Goal: Information Seeking & Learning: Learn about a topic

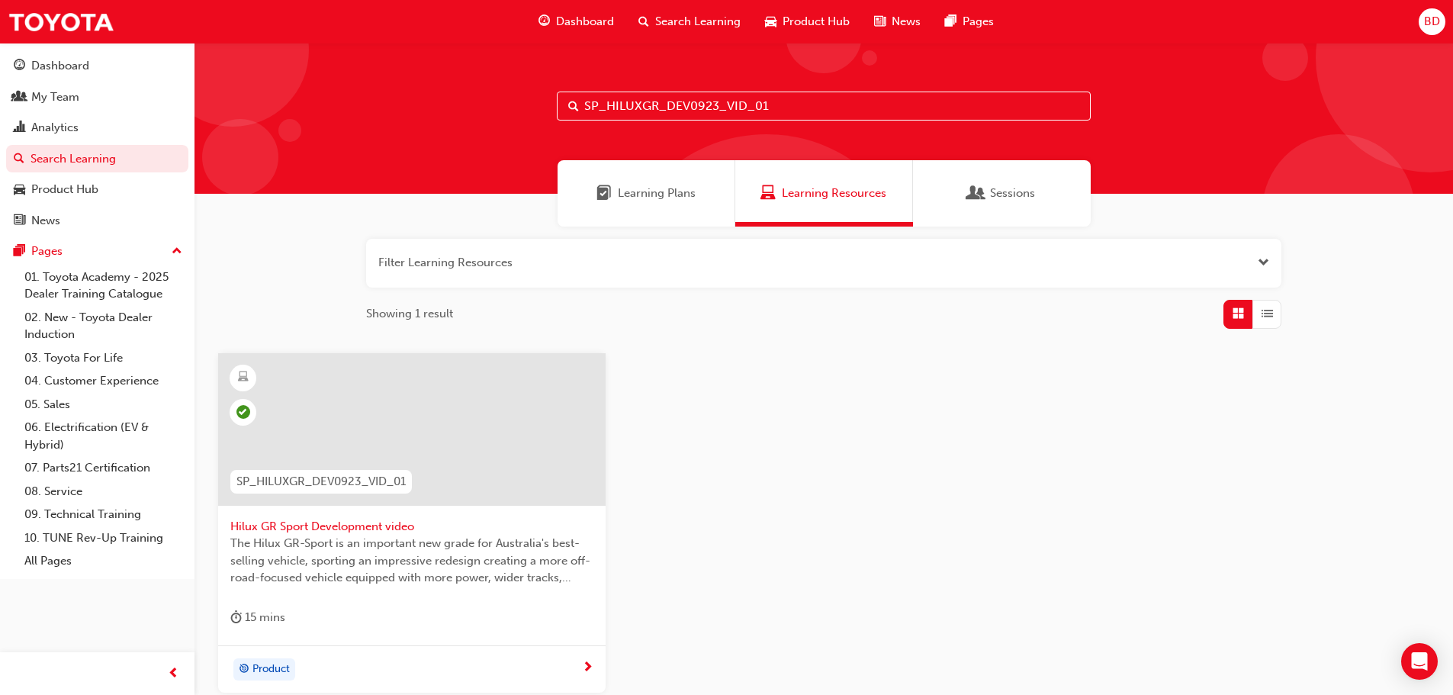
drag, startPoint x: 598, startPoint y: 107, endPoint x: 442, endPoint y: 100, distance: 155.8
click at [442, 100] on div "SP_HILUXGR_DEV0923_VID_01" at bounding box center [823, 118] width 1259 height 151
paste input "S0923_VID_02"
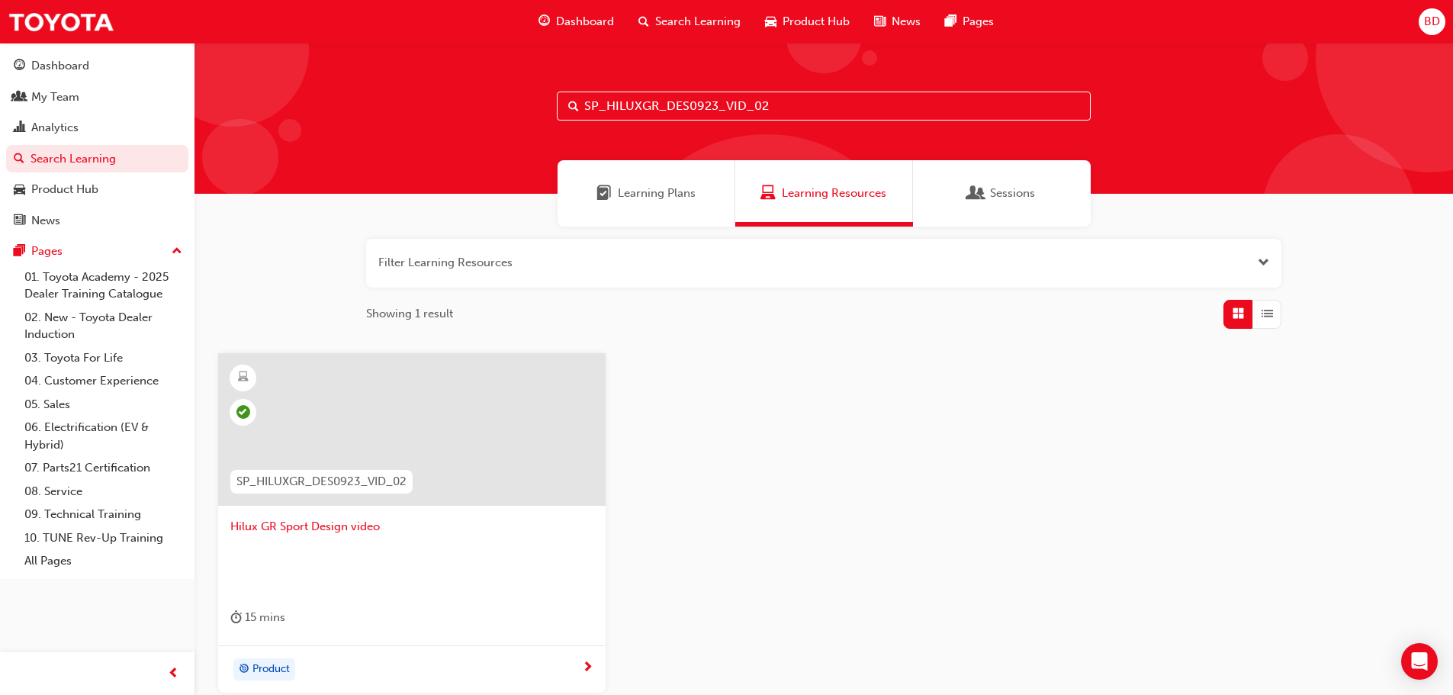
drag, startPoint x: 834, startPoint y: 102, endPoint x: 522, endPoint y: 125, distance: 312.8
click at [523, 126] on div "SP_HILUXGR_DES0923_VID_02" at bounding box center [823, 118] width 1259 height 151
drag, startPoint x: 522, startPoint y: 125, endPoint x: 544, endPoint y: 120, distance: 22.0
click at [521, 124] on div "SP_HILUXGR_DES0923_VID_02" at bounding box center [823, 118] width 1259 height 151
drag, startPoint x: 786, startPoint y: 101, endPoint x: 442, endPoint y: 111, distance: 343.4
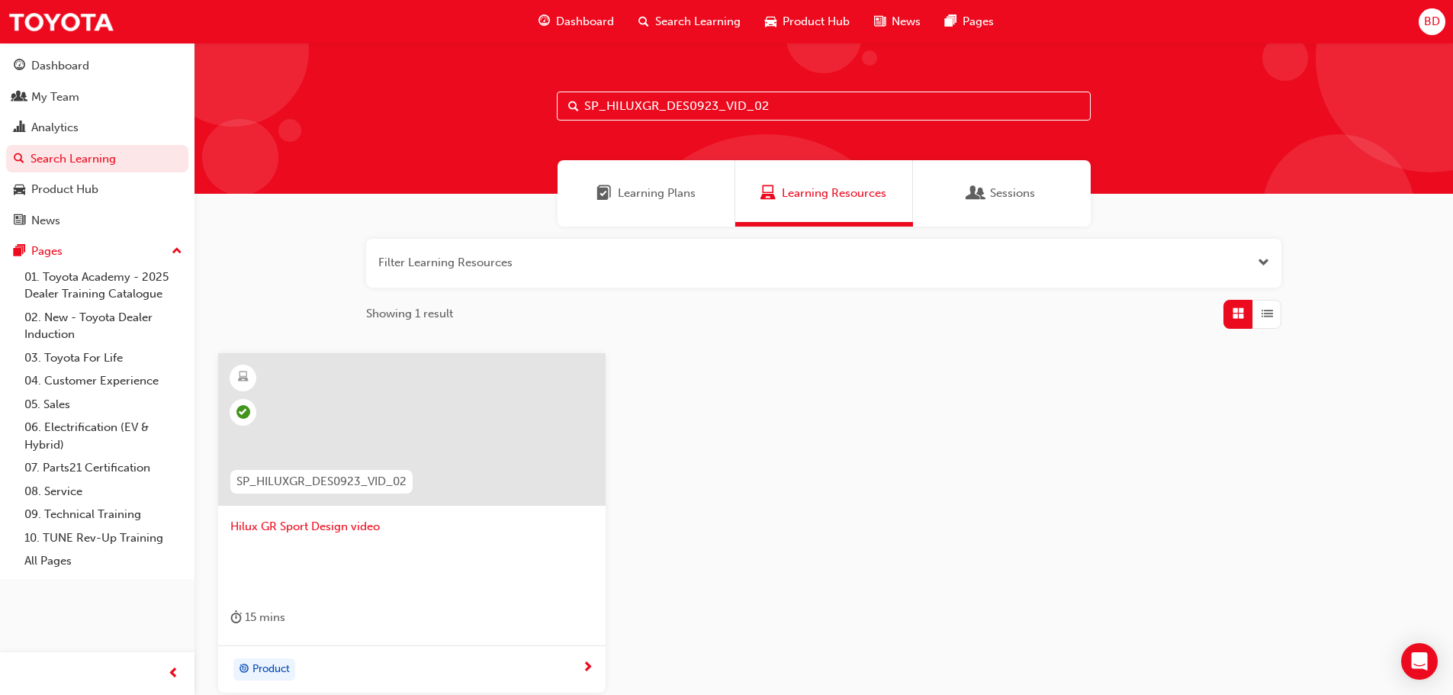
click at [429, 115] on div "SP_HILUXGR_DES0923_VID_02" at bounding box center [823, 118] width 1259 height 151
paste input "V0923_EL1"
drag, startPoint x: 767, startPoint y: 106, endPoint x: 416, endPoint y: 115, distance: 350.2
click at [416, 115] on div "SP_HILUXGR_DEV0923_EL1" at bounding box center [823, 118] width 1259 height 151
paste input "TUNDRA_NM0924_EL"
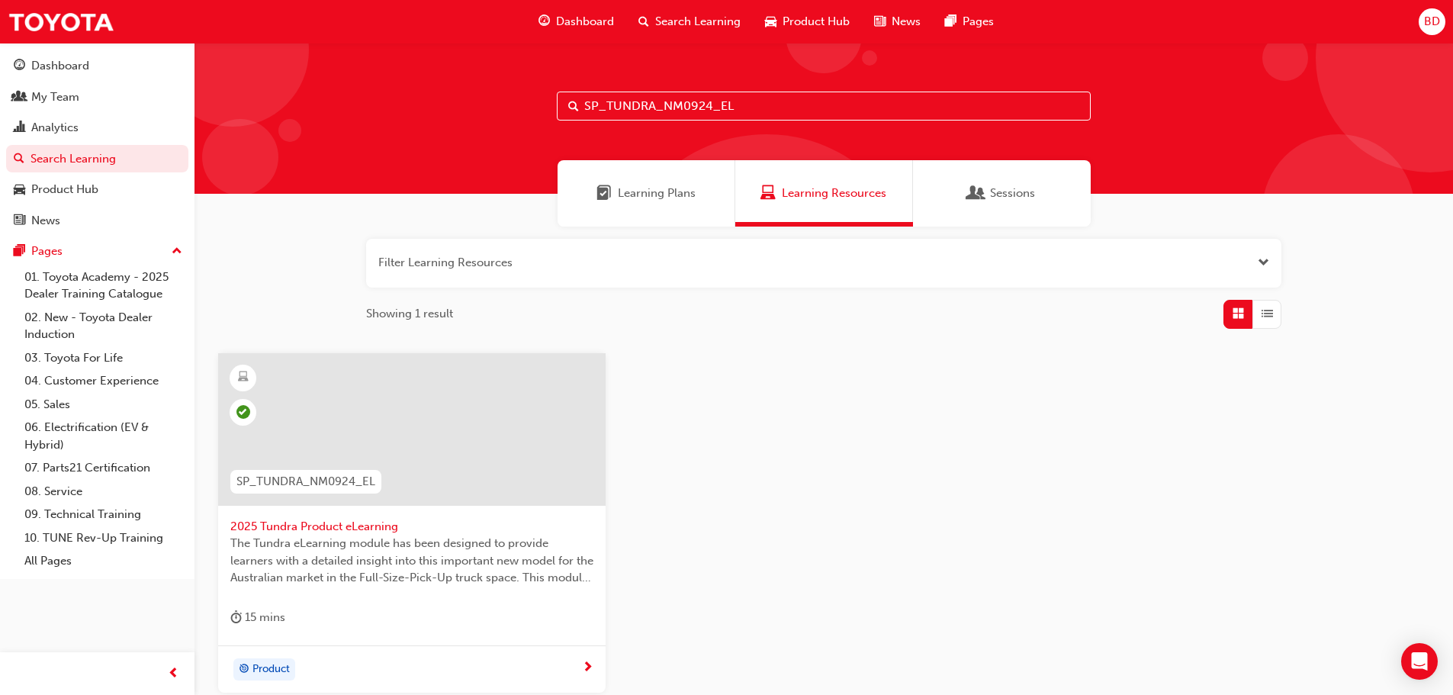
drag, startPoint x: 780, startPoint y: 107, endPoint x: 465, endPoint y: 114, distance: 315.8
click at [462, 112] on div "SP_TUNDRA_NM0924_EL" at bounding box center [823, 118] width 1259 height 151
paste input "YARIS-PROD-"
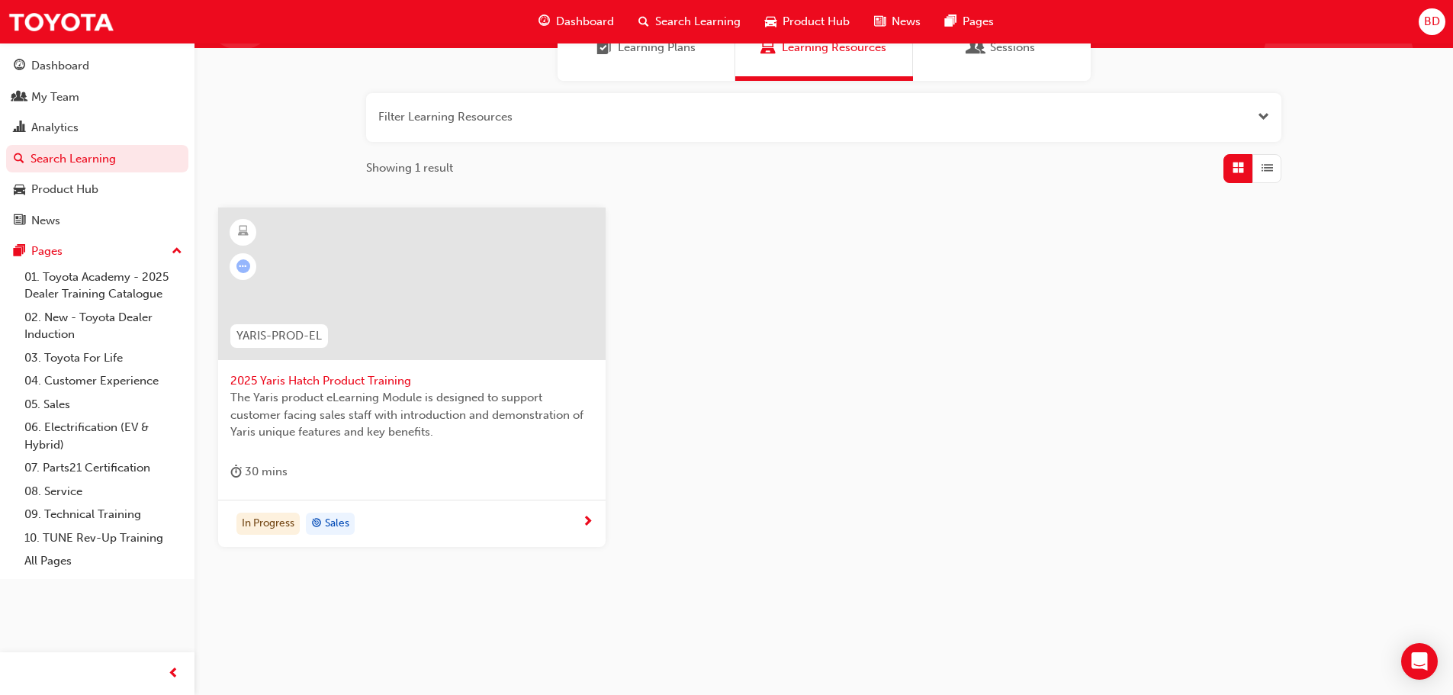
type input "YARIS-PROD-EL"
click at [530, 514] on div "In Progress Sales" at bounding box center [406, 524] width 352 height 23
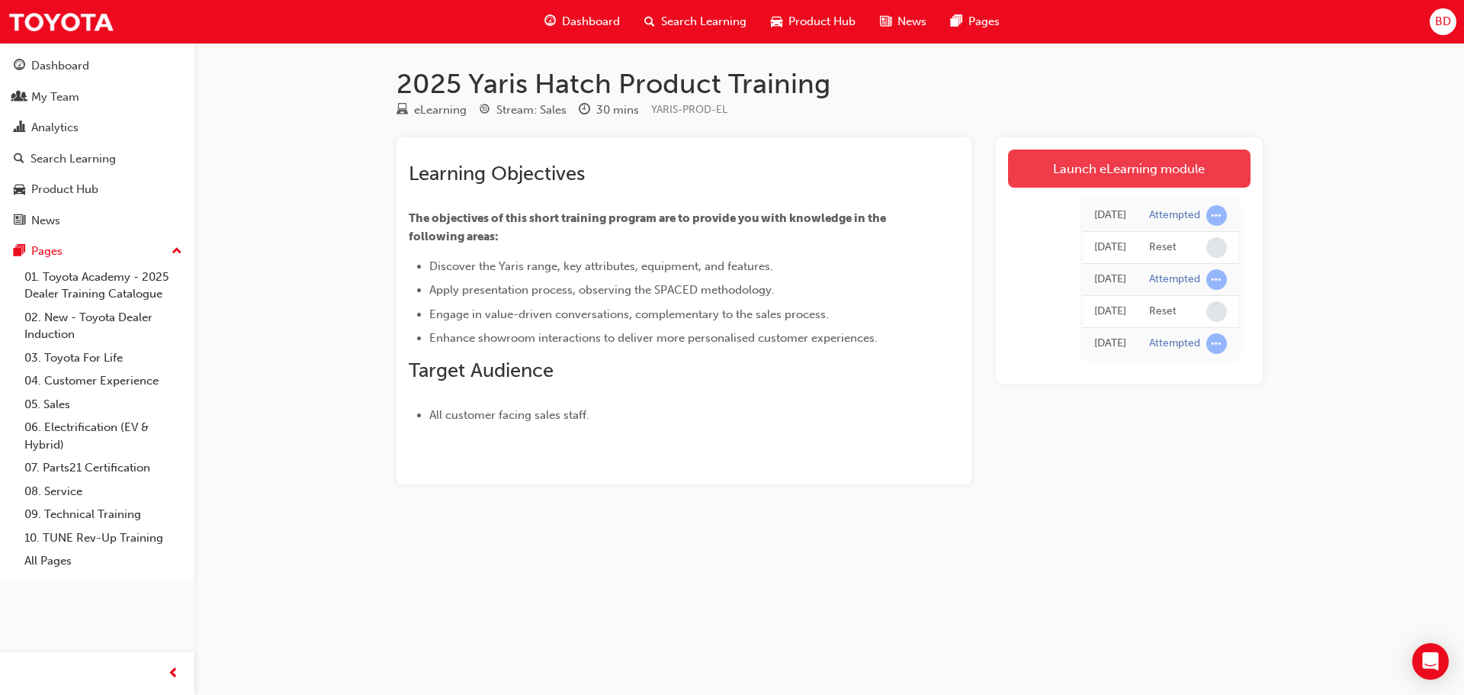
click at [1124, 178] on link "Launch eLearning module" at bounding box center [1129, 168] width 243 height 38
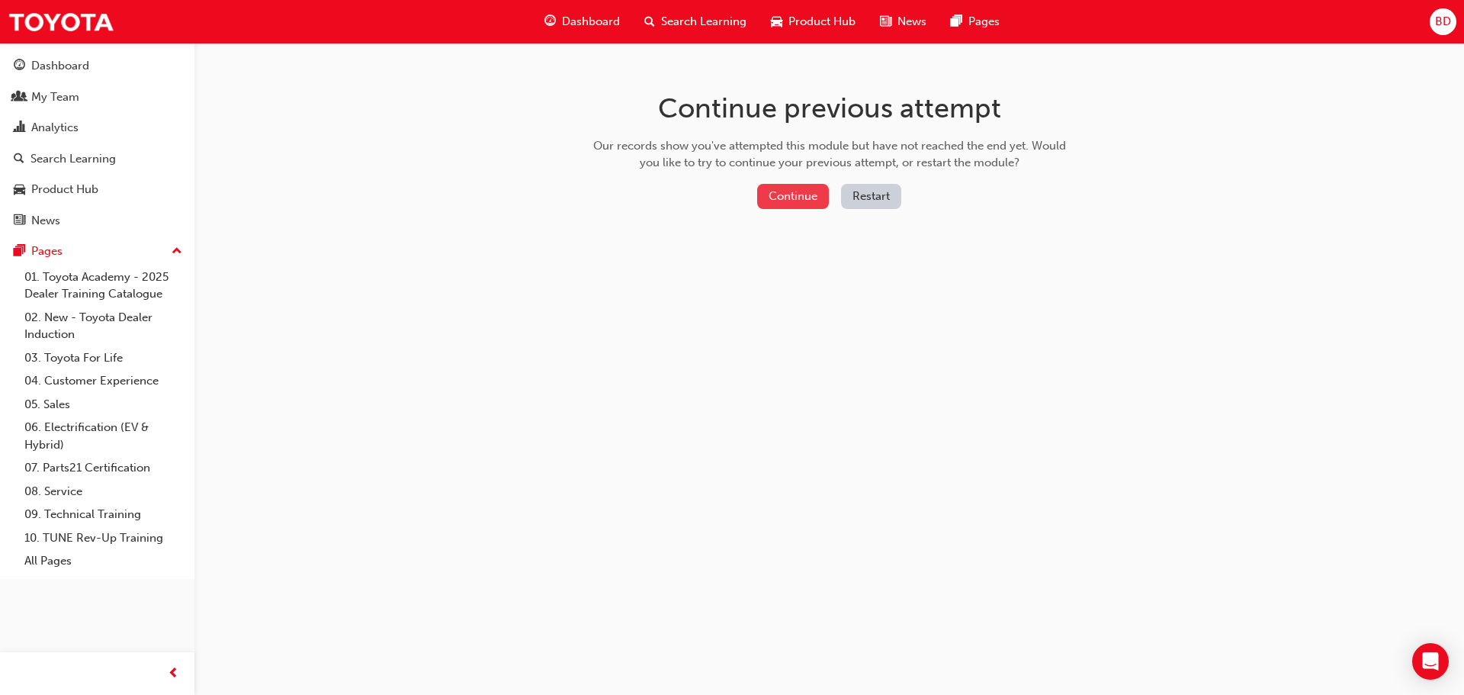
click at [764, 191] on button "Continue" at bounding box center [793, 196] width 72 height 25
